Goal: Information Seeking & Learning: Learn about a topic

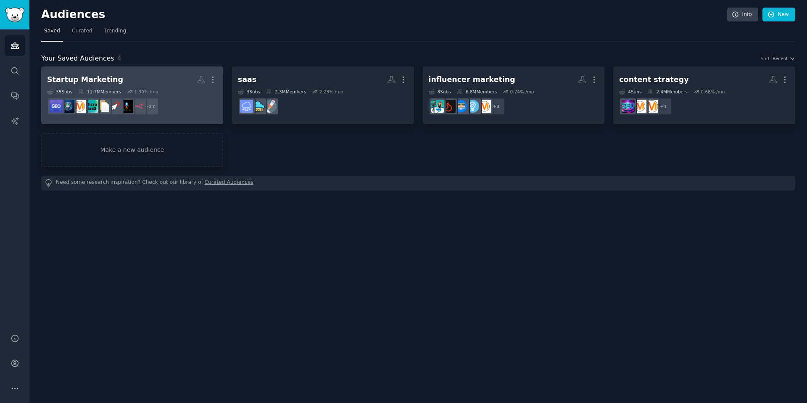
click at [129, 81] on h2 "Startup Marketing More" at bounding box center [132, 79] width 170 height 15
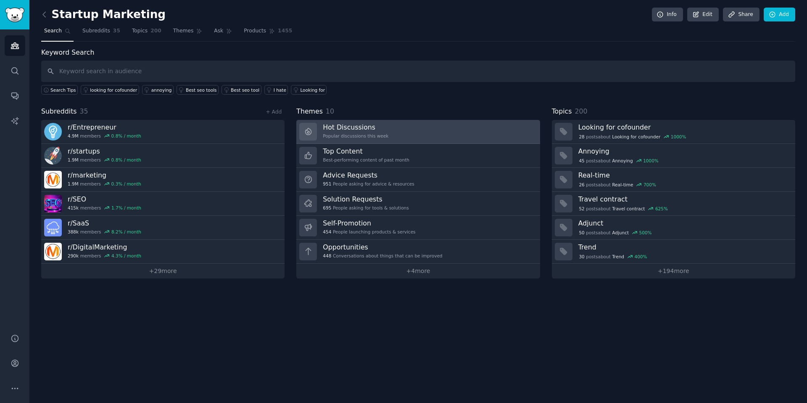
click at [365, 135] on div "Popular discussions this week" at bounding box center [356, 136] width 66 height 6
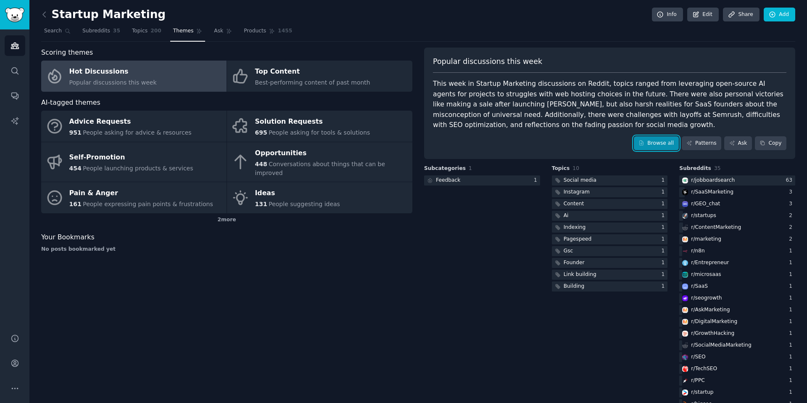
click at [656, 141] on link "Browse all" at bounding box center [656, 143] width 45 height 14
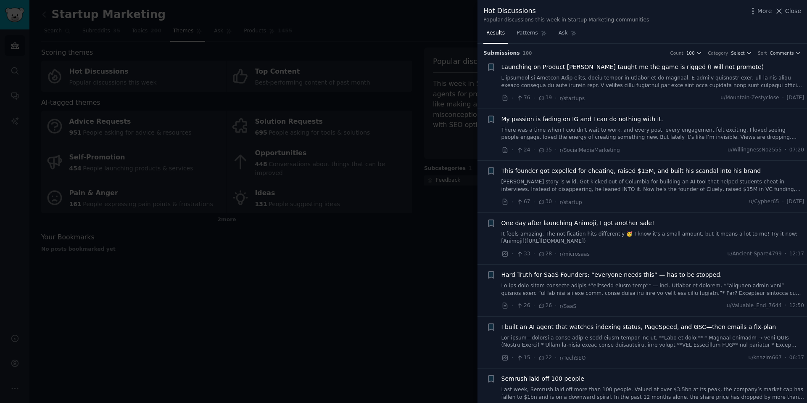
click at [379, 292] on div at bounding box center [403, 201] width 807 height 403
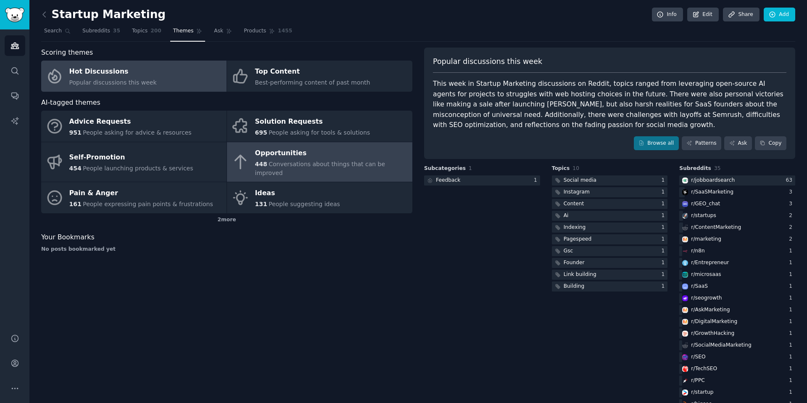
click at [305, 161] on span "Conversations about things that can be improved" at bounding box center [320, 169] width 130 height 16
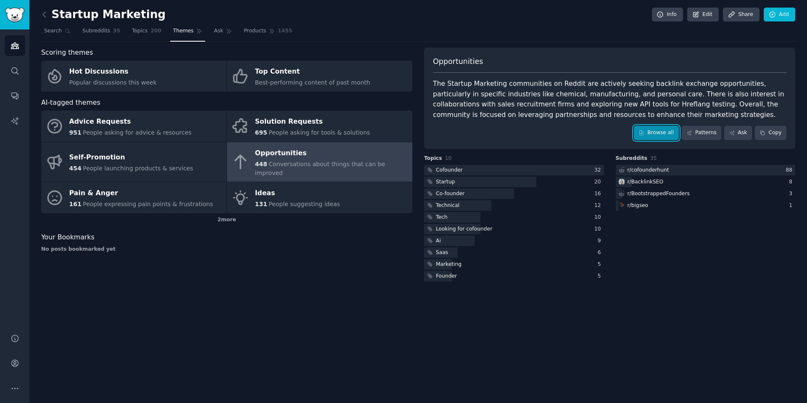
click at [655, 135] on link "Browse all" at bounding box center [656, 133] width 45 height 14
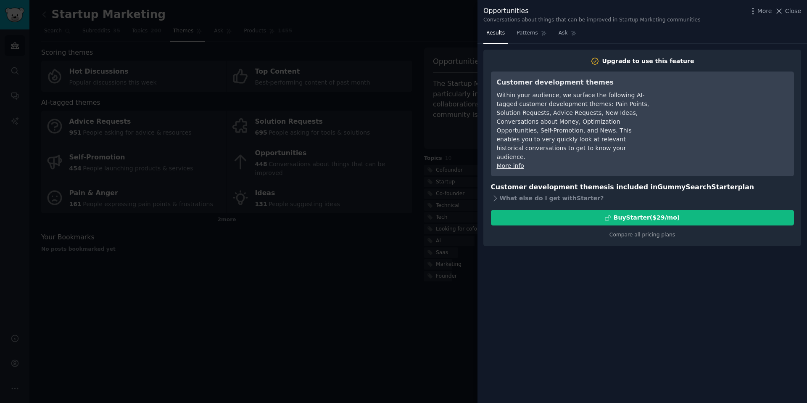
drag, startPoint x: 786, startPoint y: 12, endPoint x: 763, endPoint y: 13, distance: 23.2
click at [786, 12] on span "Close" at bounding box center [794, 11] width 16 height 9
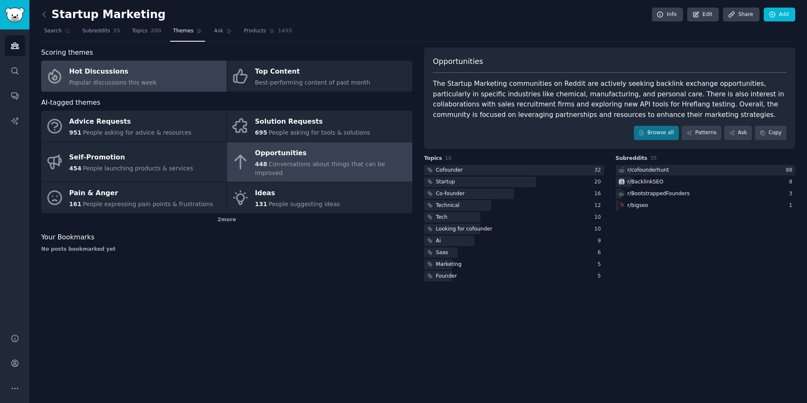
click at [95, 76] on div "Hot Discussions" at bounding box center [112, 71] width 87 height 13
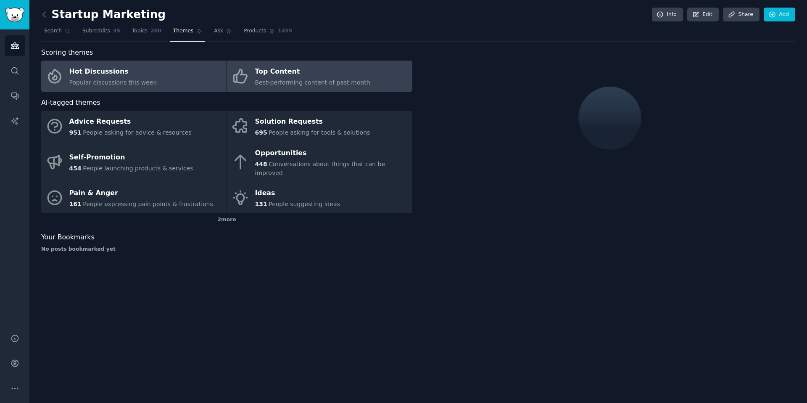
click at [283, 77] on div "Top Content" at bounding box center [312, 71] width 115 height 13
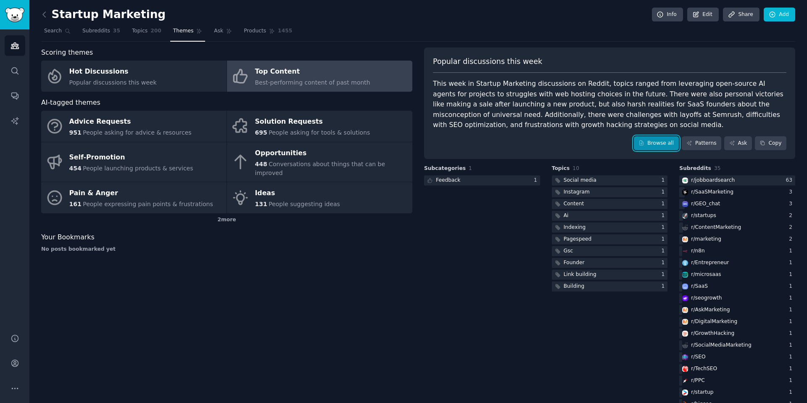
click at [657, 141] on link "Browse all" at bounding box center [656, 143] width 45 height 14
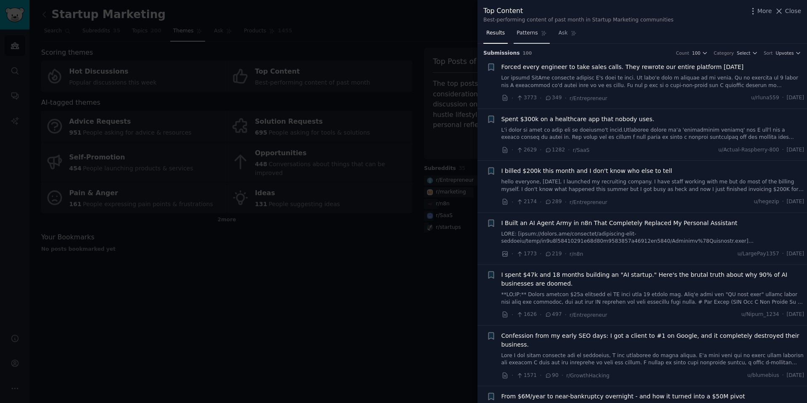
click at [528, 32] on span "Patterns" at bounding box center [527, 33] width 21 height 8
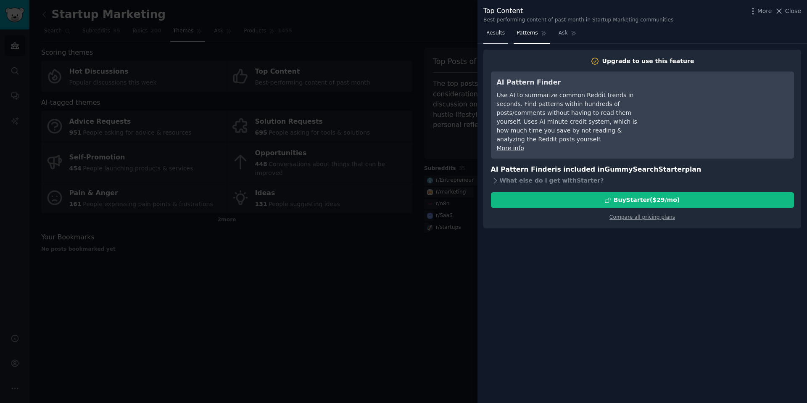
click at [497, 33] on span "Results" at bounding box center [496, 33] width 19 height 8
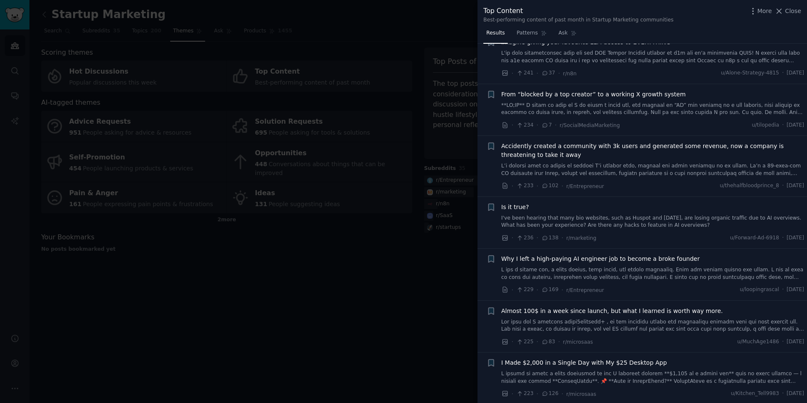
scroll to position [4344, 0]
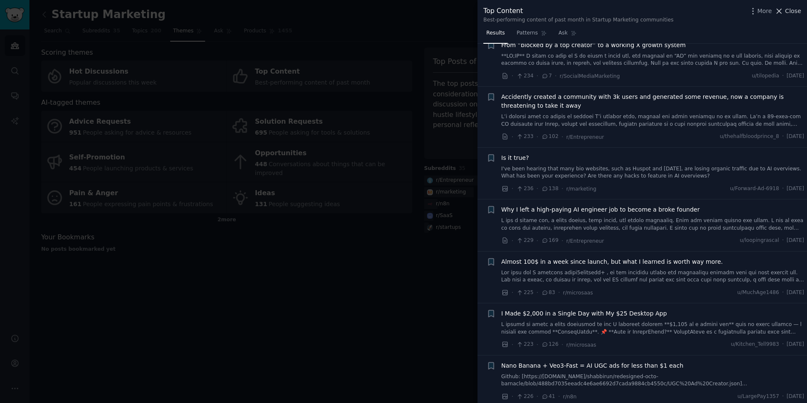
click at [788, 11] on span "Close" at bounding box center [794, 11] width 16 height 9
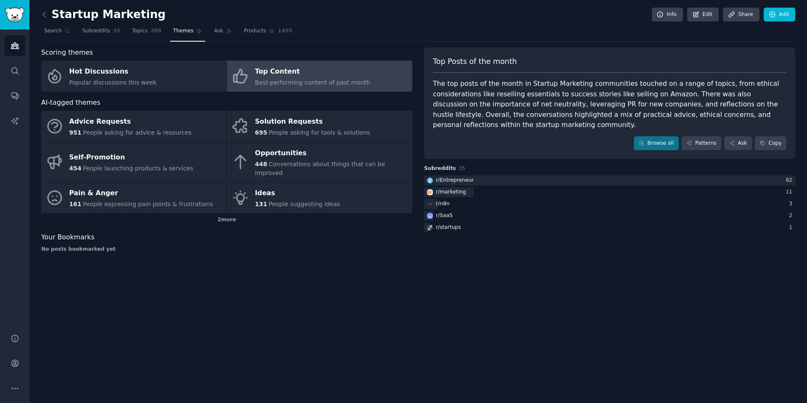
click at [352, 313] on div "Startup Marketing Info Edit Share Add Search Subreddits 35 Topics 200 Themes As…" at bounding box center [418, 201] width 778 height 403
